Goal: Task Accomplishment & Management: Manage account settings

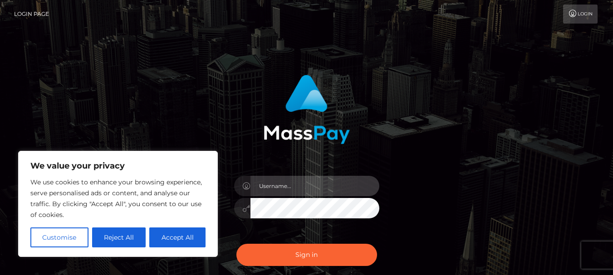
click at [220, 180] on input "text" at bounding box center [314, 186] width 129 height 20
type input "[EMAIL_ADDRESS][DOMAIN_NAME]"
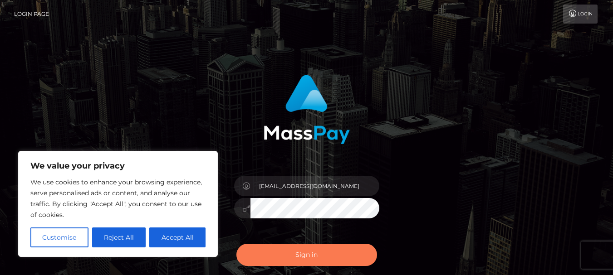
click at [220, 227] on button "Sign in" at bounding box center [306, 255] width 141 height 22
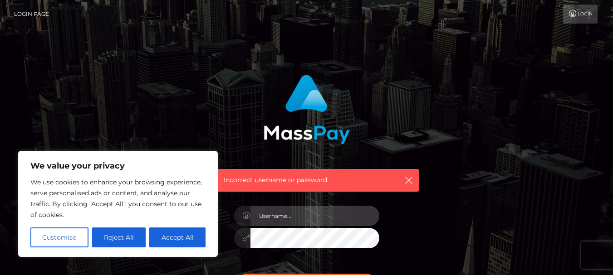
click at [288, 220] on input "text" at bounding box center [314, 216] width 129 height 20
type input "[EMAIL_ADDRESS][DOMAIN_NAME]"
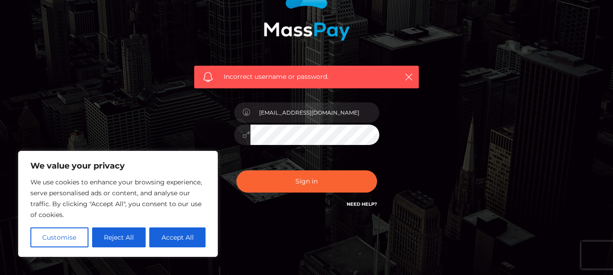
scroll to position [105, 0]
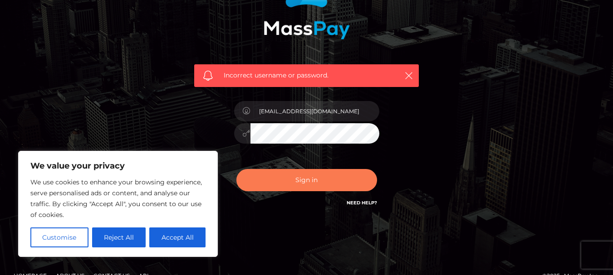
click at [327, 185] on button "Sign in" at bounding box center [306, 180] width 141 height 22
